Goal: Connect with others: Connect with other users

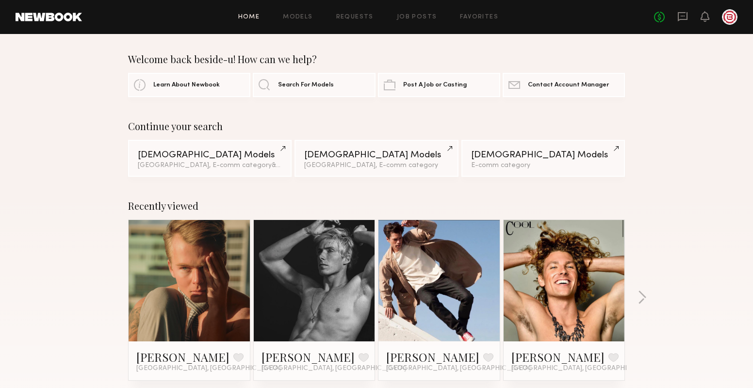
click at [676, 16] on div "No fees up to $5,000" at bounding box center [695, 17] width 83 height 16
click at [679, 16] on icon at bounding box center [682, 16] width 11 height 11
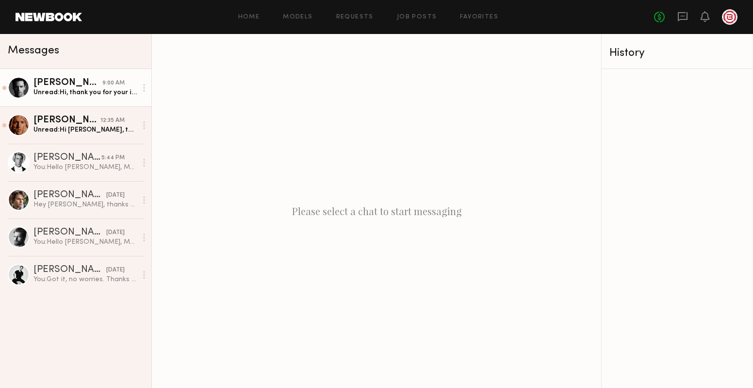
click at [127, 90] on div "Unread: Hi, thank you for your interest, but I will be currently out of town un…" at bounding box center [84, 92] width 103 height 9
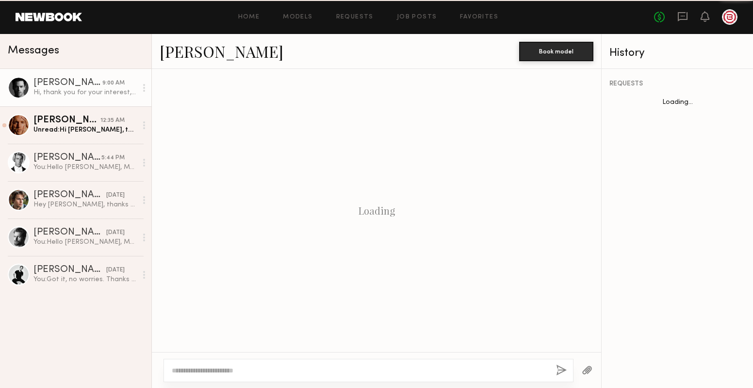
scroll to position [398, 0]
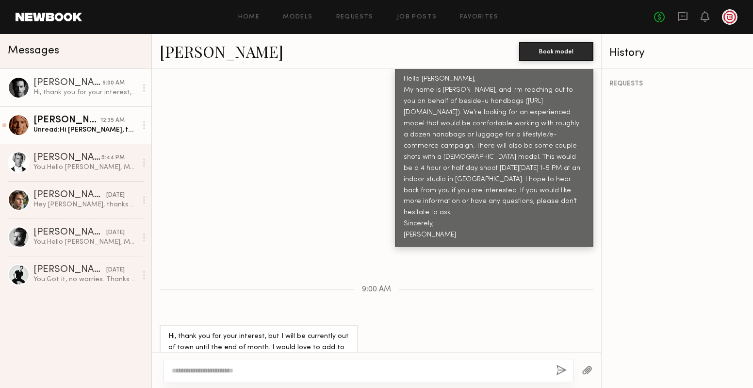
click at [122, 117] on div "12:35 AM" at bounding box center [112, 120] width 24 height 9
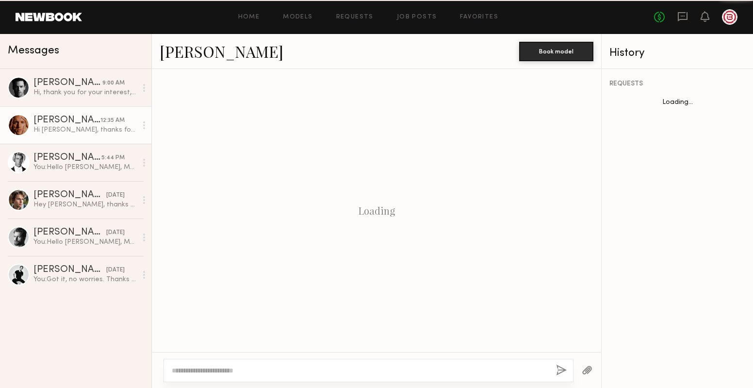
scroll to position [387, 0]
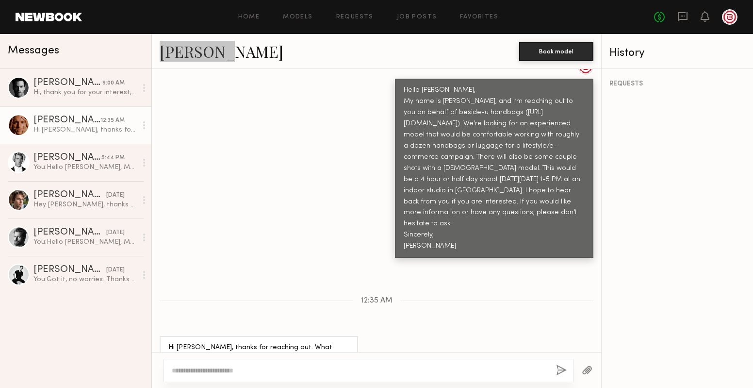
drag, startPoint x: 201, startPoint y: 53, endPoint x: 310, endPoint y: 0, distance: 121.3
click at [0, 0] on nb-messenger-layout "Home Models Requests Job Posts Favorites Sign Out No fees up to $5,000 Messages…" at bounding box center [376, 194] width 753 height 388
click at [273, 116] on div "Hello David, My name is Michelle, and I’m reaching out to you on behalf of besi…" at bounding box center [376, 158] width 449 height 198
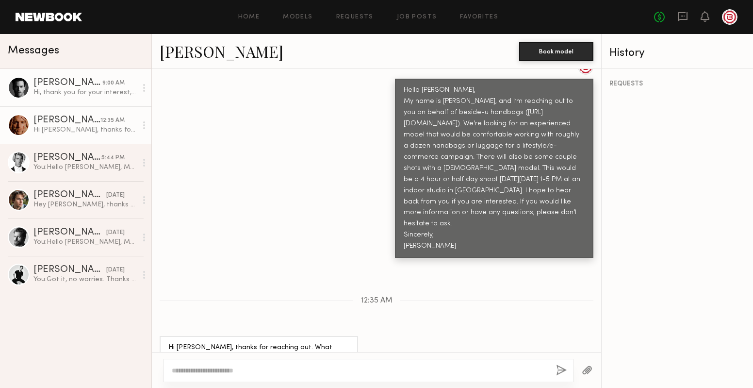
click at [82, 91] on div "Hi, thank you for your interest, but I will be currently out of town until the …" at bounding box center [84, 92] width 103 height 9
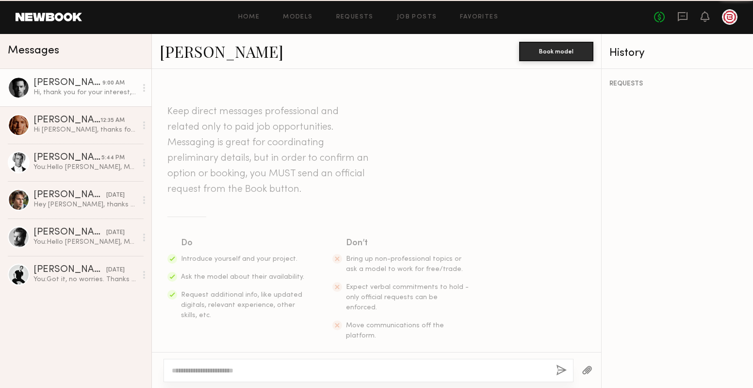
scroll to position [398, 0]
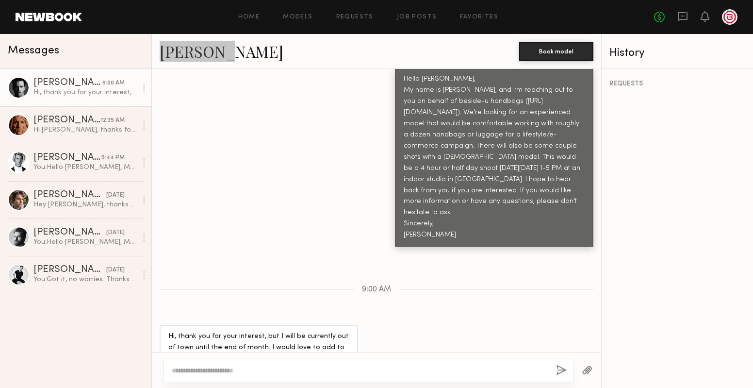
drag, startPoint x: 189, startPoint y: 55, endPoint x: 452, endPoint y: 2, distance: 267.7
click at [0, 0] on nb-messenger-layout "Home Models Requests Job Posts Favorites Sign Out No fees up to $5,000 Messages…" at bounding box center [376, 194] width 753 height 388
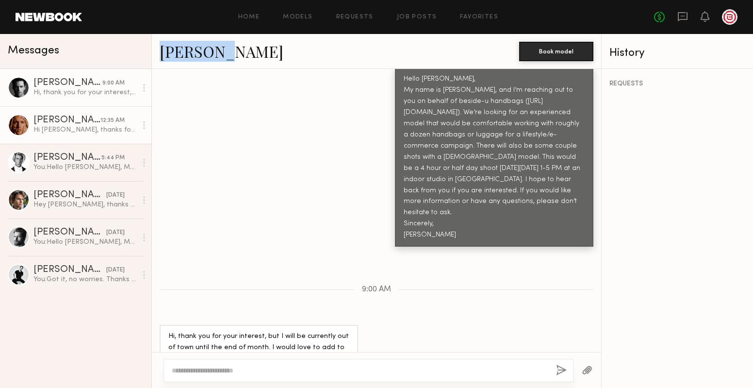
click at [100, 120] on div "[PERSON_NAME]" at bounding box center [66, 120] width 67 height 10
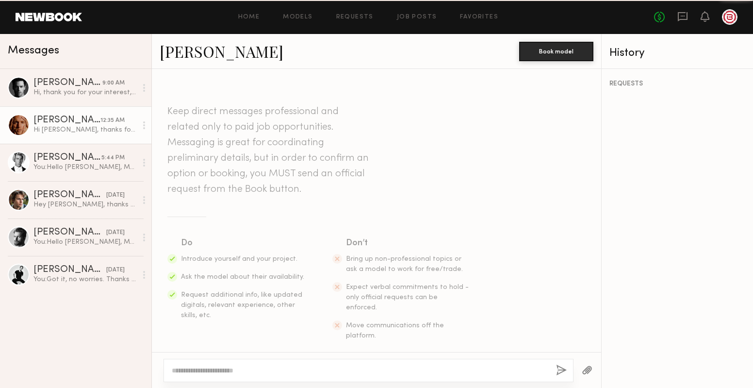
scroll to position [387, 0]
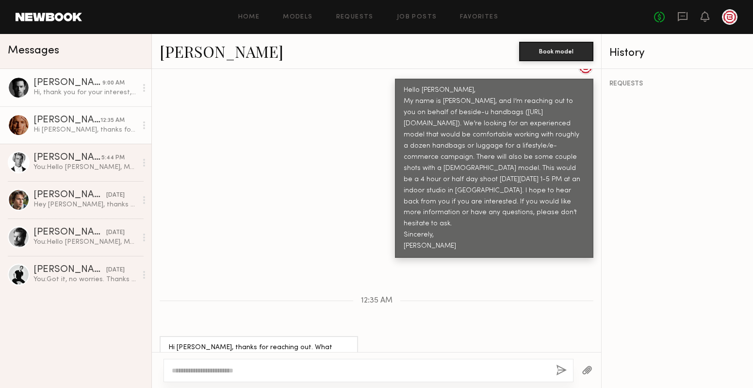
click at [56, 85] on div "[PERSON_NAME]" at bounding box center [67, 83] width 69 height 10
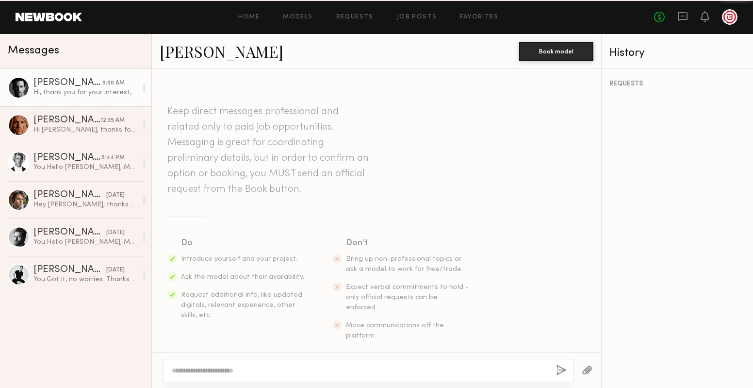
scroll to position [398, 0]
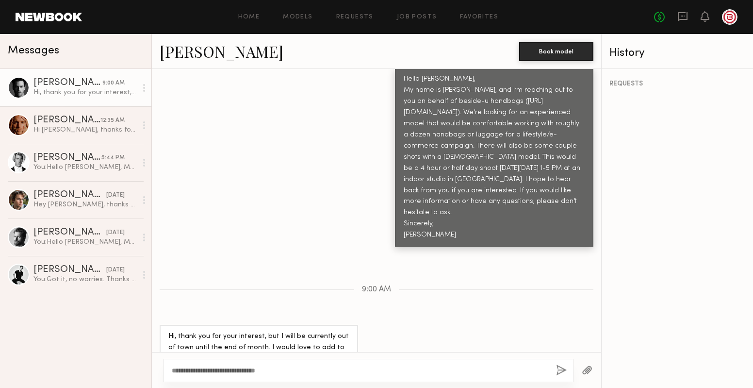
type textarea "**********"
click at [558, 369] on button "button" at bounding box center [561, 370] width 11 height 12
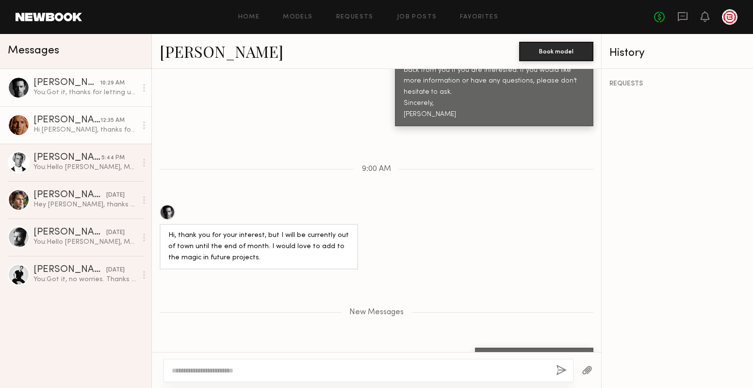
click at [90, 117] on div "[PERSON_NAME]" at bounding box center [66, 120] width 67 height 10
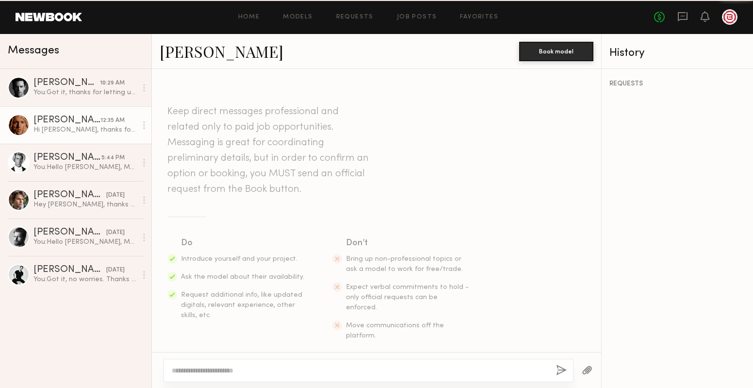
scroll to position [387, 0]
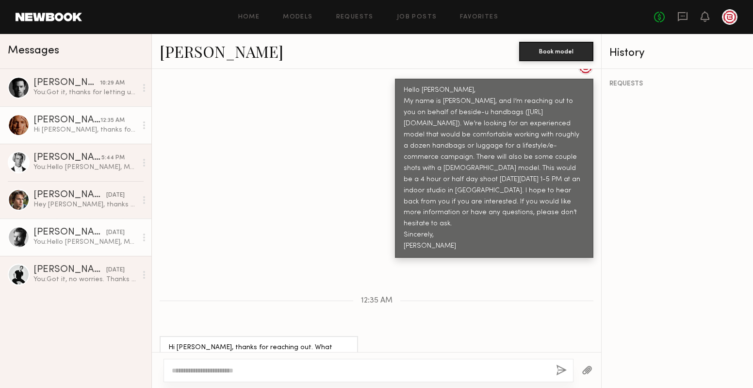
click at [116, 238] on div "You: Hello Rhett, My name is Michelle, and I’m reaching out to you on behalf of…" at bounding box center [84, 241] width 103 height 9
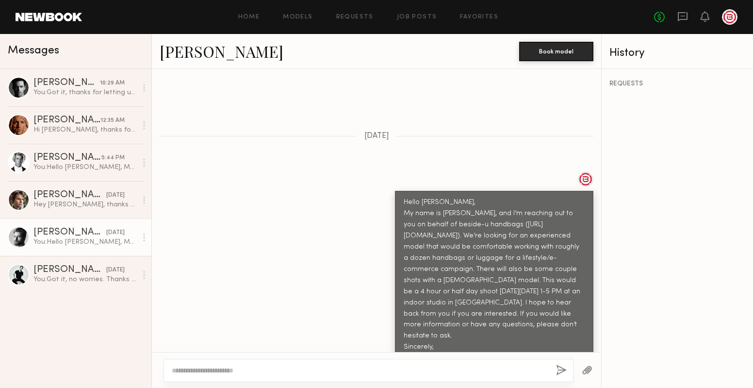
scroll to position [275, 0]
click at [109, 88] on div "You: Got it, thanks for letting us know" at bounding box center [84, 92] width 103 height 9
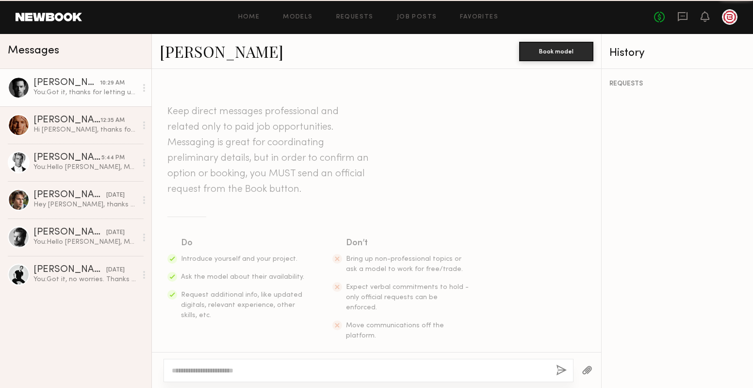
scroll to position [444, 0]
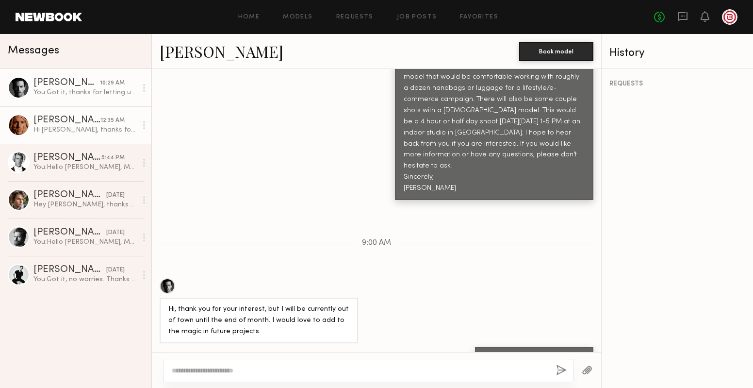
click at [98, 128] on div "Hi Michelle, thanks for reaching out. What would the rate be for this one?" at bounding box center [84, 129] width 103 height 9
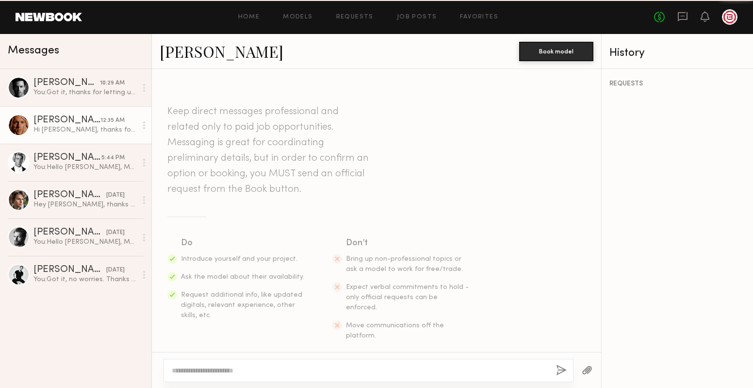
scroll to position [387, 0]
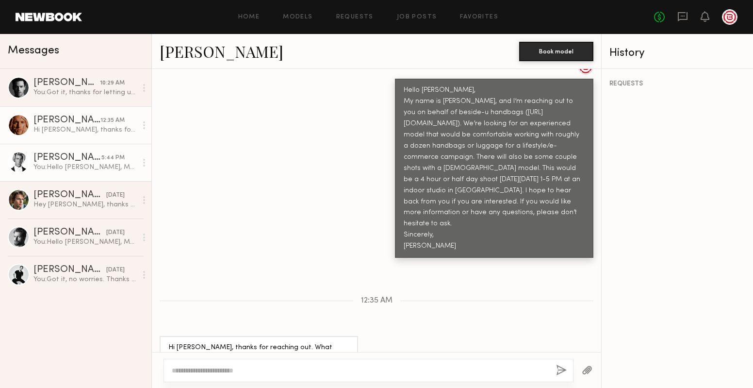
click at [121, 161] on div "5:44 PM" at bounding box center [112, 157] width 23 height 9
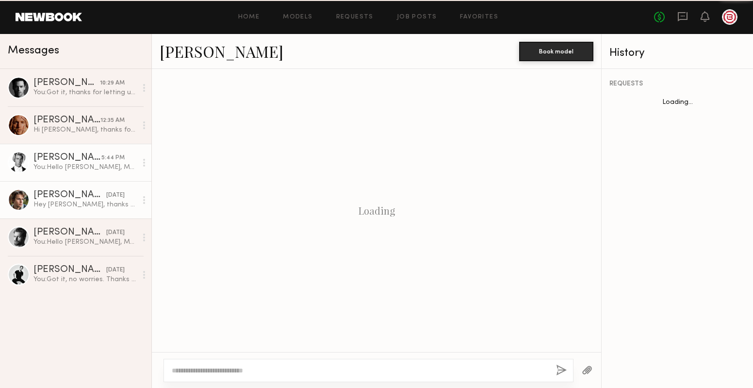
scroll to position [275, 0]
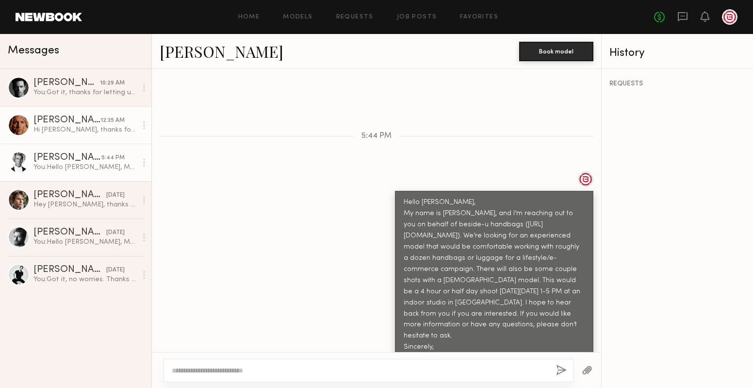
click at [89, 125] on div "Hi Michelle, thanks for reaching out. What would the rate be for this one?" at bounding box center [84, 129] width 103 height 9
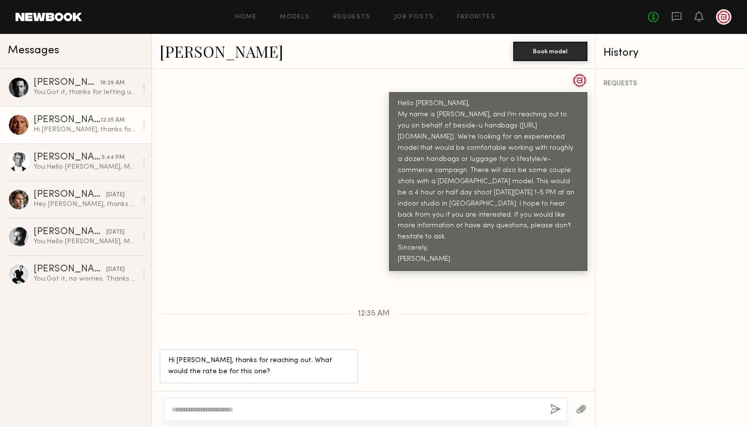
scroll to position [347, 0]
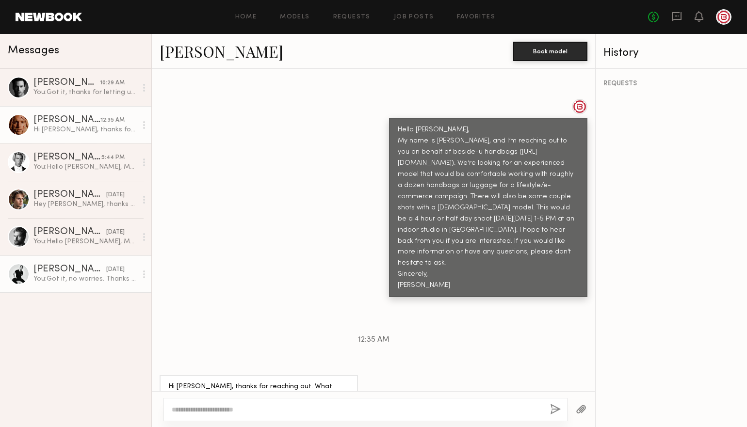
click at [72, 266] on div "[PERSON_NAME]" at bounding box center [69, 270] width 73 height 10
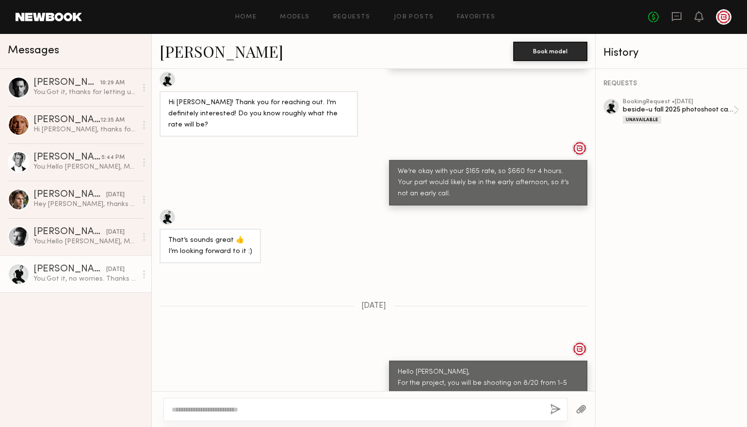
scroll to position [609, 0]
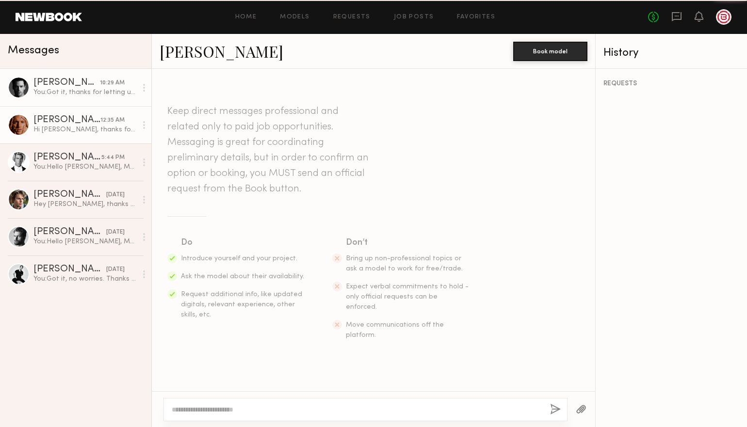
scroll to position [347, 0]
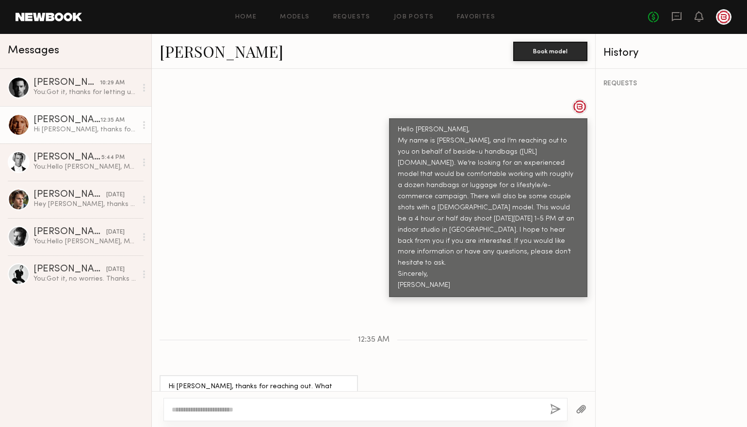
click at [89, 125] on div "Hi Michelle, thanks for reaching out. What would the rate be for this one?" at bounding box center [84, 129] width 103 height 9
click at [77, 267] on div "[PERSON_NAME]" at bounding box center [69, 270] width 73 height 10
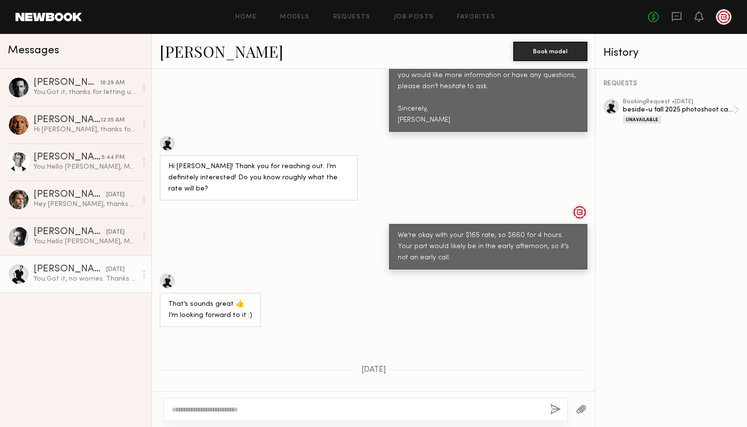
scroll to position [529, 0]
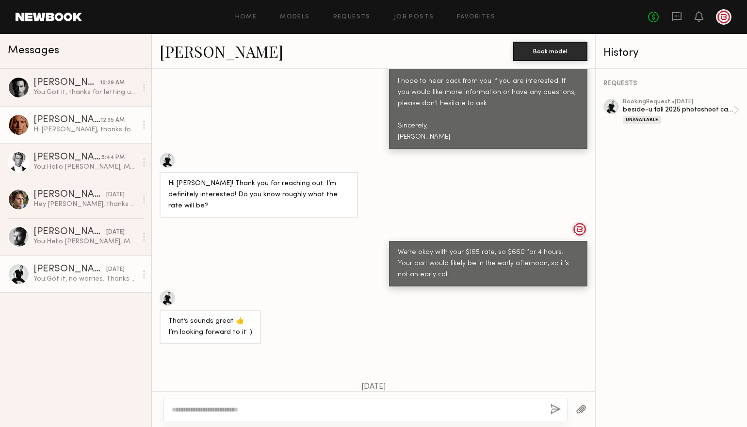
click at [89, 117] on div "[PERSON_NAME]" at bounding box center [66, 120] width 67 height 10
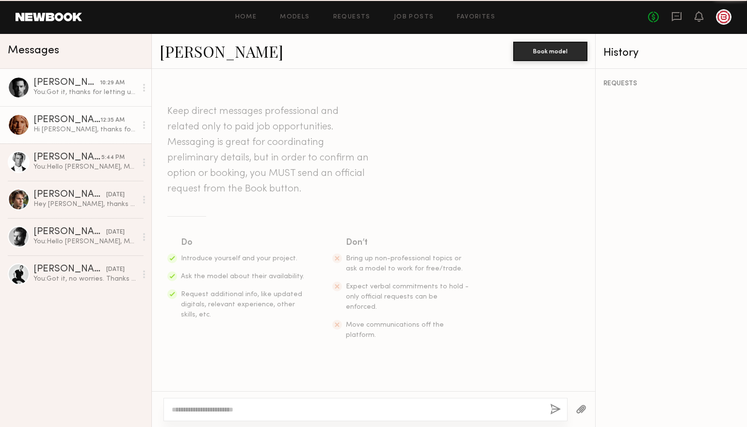
scroll to position [347, 0]
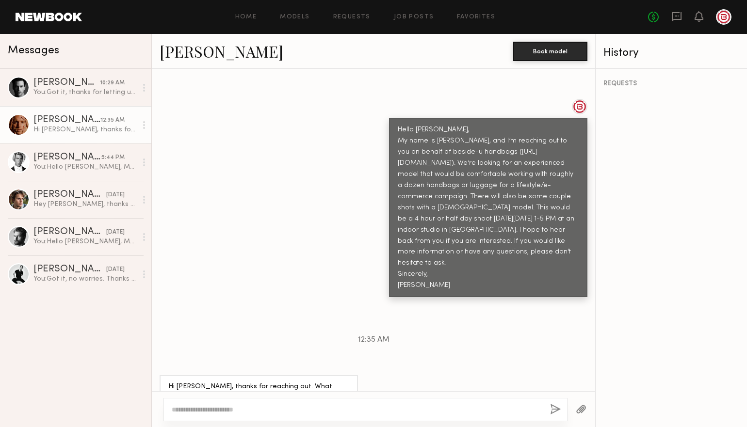
click at [264, 387] on textarea at bounding box center [357, 410] width 371 height 10
paste textarea "**********"
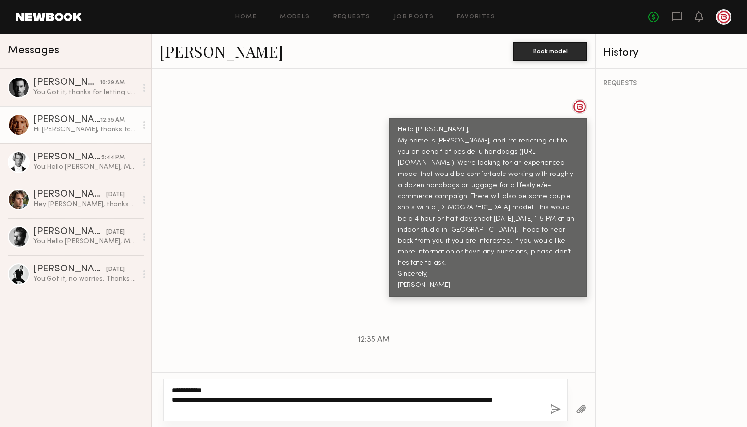
type textarea "**********"
click at [553, 387] on button "button" at bounding box center [555, 410] width 11 height 12
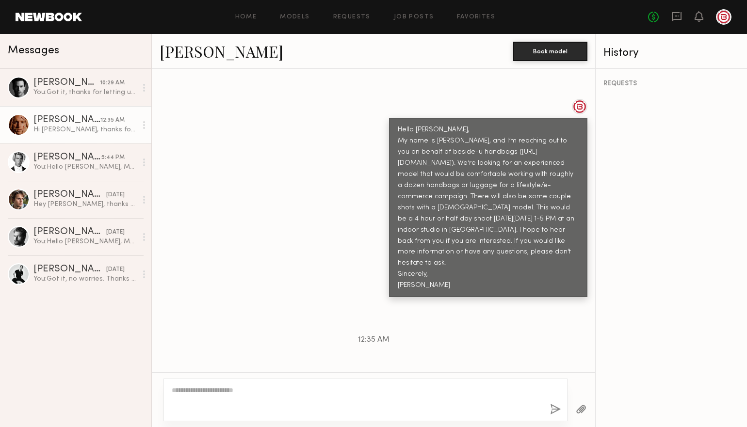
scroll to position [501, 0]
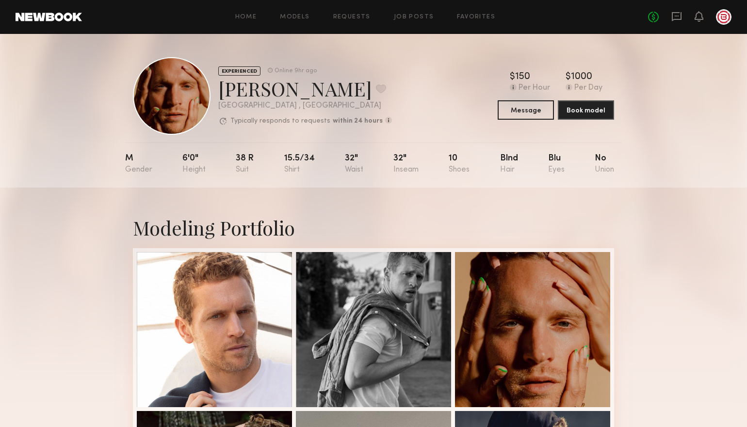
click at [296, 23] on div "Home Models Requests Job Posts Favorites Sign Out No fees up to $5,000" at bounding box center [407, 17] width 650 height 16
click at [298, 19] on link "Models" at bounding box center [295, 17] width 30 height 6
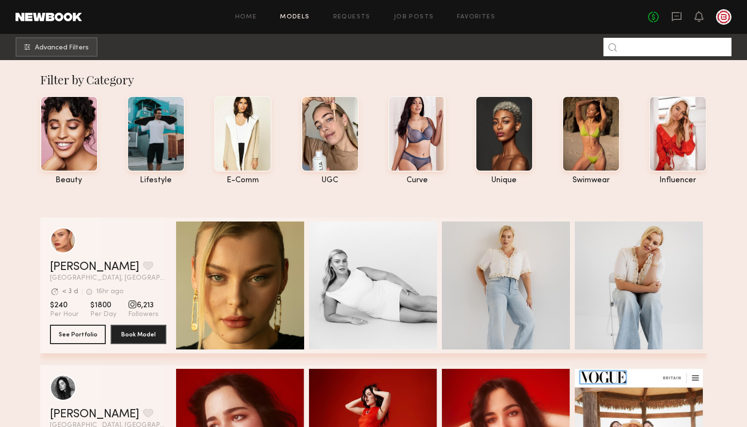
click at [674, 48] on input at bounding box center [667, 47] width 128 height 18
type input "****"
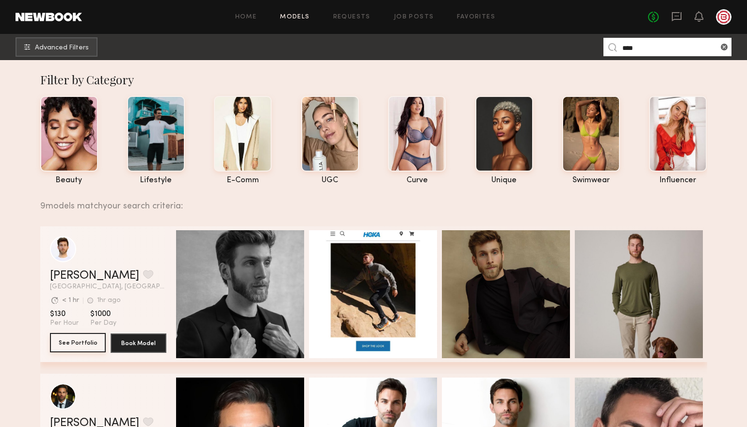
click at [88, 341] on button "See Portfolio" at bounding box center [78, 342] width 56 height 19
click at [63, 342] on button "See Portfolio" at bounding box center [78, 342] width 56 height 19
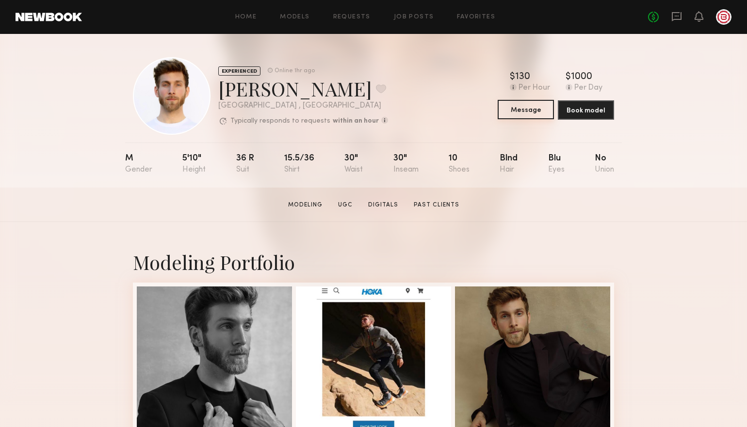
click at [523, 107] on button "Message" at bounding box center [526, 109] width 56 height 19
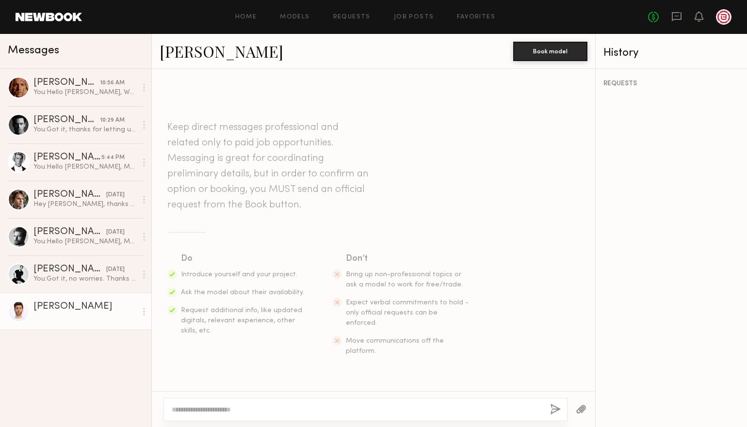
click at [208, 409] on textarea at bounding box center [357, 410] width 371 height 10
paste textarea "**********"
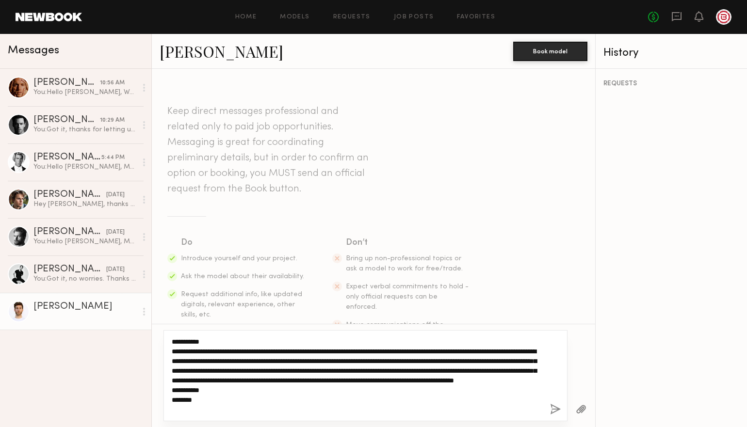
type textarea "**********"
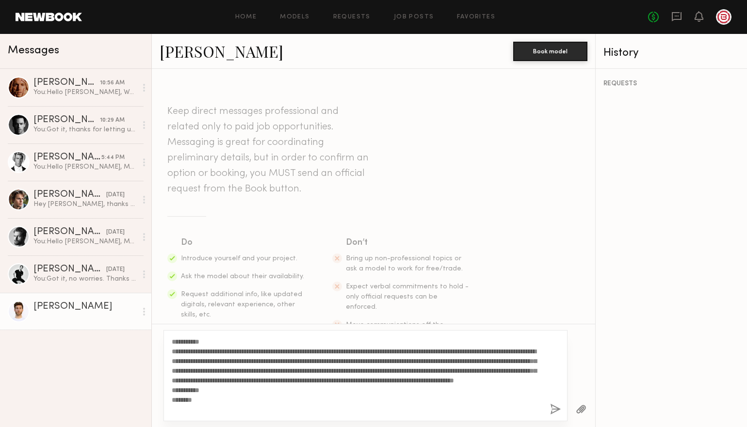
click at [554, 407] on button "button" at bounding box center [555, 410] width 11 height 12
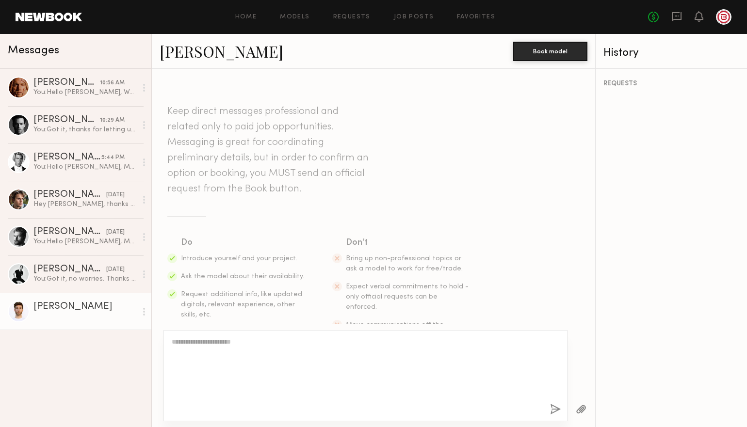
scroll to position [235, 0]
